Goal: Information Seeking & Learning: Find specific fact

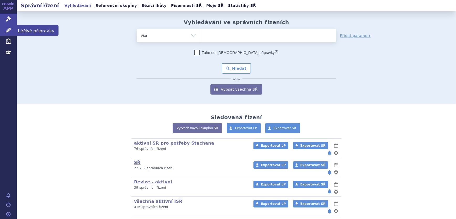
click at [9, 28] on icon at bounding box center [8, 30] width 5 height 5
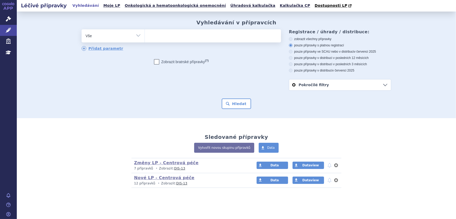
drag, startPoint x: 0, startPoint y: 0, endPoint x: 137, endPoint y: 37, distance: 142.1
click at [137, 37] on select "Vše Přípravek/SUKL kód MAH VPOIS ATC/Aktivní látka Léková forma Síla" at bounding box center [113, 35] width 63 height 12
select select "filter-atc-group"
click at [82, 30] on select "Vše Přípravek/SUKL kód MAH VPOIS ATC/Aktivní látka Léková forma Síla" at bounding box center [113, 35] width 63 height 12
click at [163, 38] on ul at bounding box center [213, 34] width 136 height 11
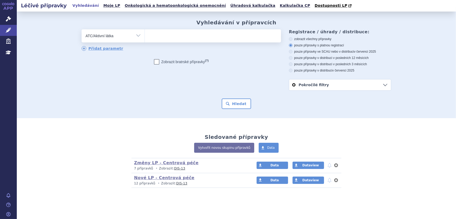
click at [145, 38] on select at bounding box center [145, 35] width 0 height 13
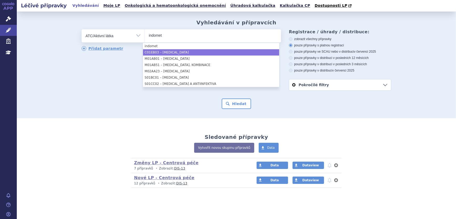
type input "indomet"
select select "C01EB03"
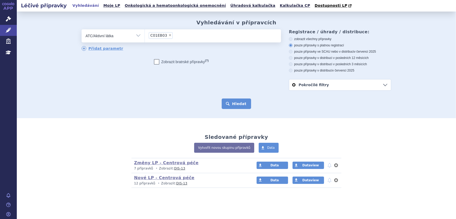
click at [227, 103] on button "Hledat" at bounding box center [237, 104] width 30 height 10
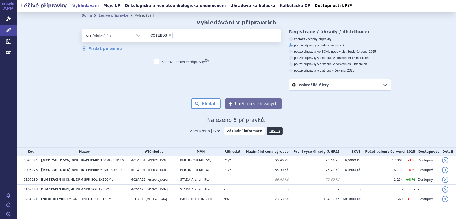
click at [105, 37] on select "Vše Přípravek/SUKL kód MAH VPOIS ATC/Aktivní látka Léková forma Síla" at bounding box center [113, 35] width 63 height 12
click at [82, 30] on select "Vše Přípravek/SUKL kód MAH VPOIS ATC/Aktivní látka Léková forma Síla" at bounding box center [113, 35] width 63 height 12
drag, startPoint x: 166, startPoint y: 42, endPoint x: 168, endPoint y: 39, distance: 4.4
click at [167, 42] on span "× C01EB03" at bounding box center [213, 35] width 136 height 13
click at [145, 42] on select "C01EB03" at bounding box center [145, 35] width 0 height 13
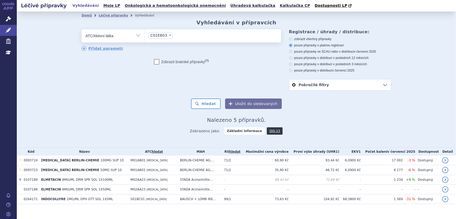
click at [94, 34] on select "Vše Přípravek/SUKL kód MAH VPOIS ATC/Aktivní látka Léková forma Síla" at bounding box center [113, 35] width 63 height 12
select select "filter-reference-group"
click at [82, 30] on select "Vše Přípravek/SUKL kód MAH VPOIS ATC/Aktivní látka Léková forma Síla" at bounding box center [113, 35] width 63 height 12
click at [161, 36] on ul at bounding box center [213, 34] width 136 height 11
click at [145, 36] on select at bounding box center [145, 35] width 0 height 13
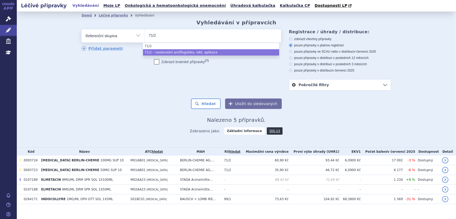
type input "71/2"
select select "1afdbc15-a201-4e42-b666-e846822ebb75"
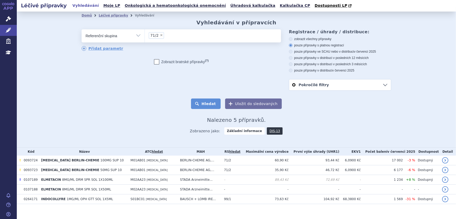
click at [210, 104] on button "Hledat" at bounding box center [206, 104] width 30 height 10
